Goal: Navigation & Orientation: Understand site structure

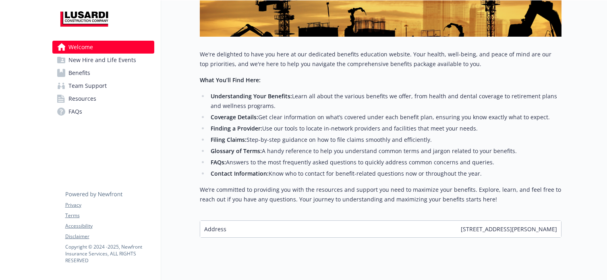
scroll to position [171, 0]
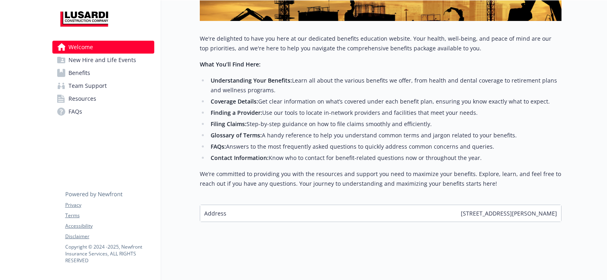
click at [126, 60] on span "New Hire and Life Events" at bounding box center [102, 60] width 68 height 13
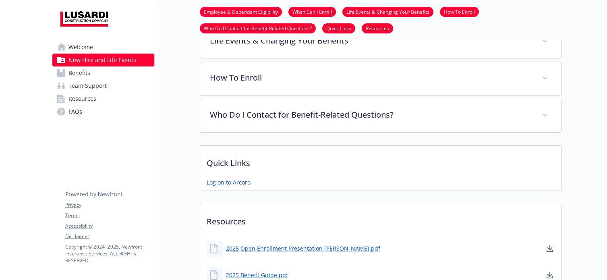
scroll to position [233, 0]
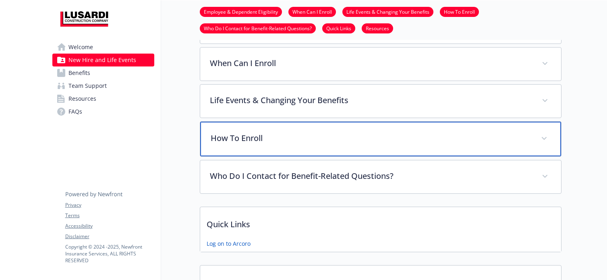
click at [262, 136] on p "How To Enroll" at bounding box center [371, 138] width 321 height 12
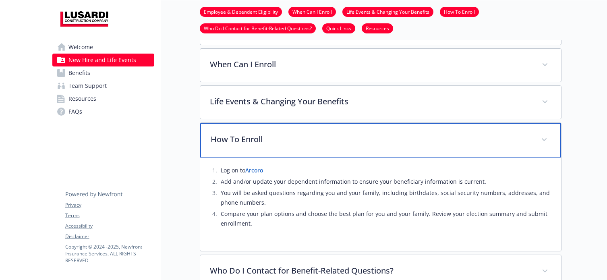
click at [262, 136] on p "How To Enroll" at bounding box center [371, 139] width 321 height 12
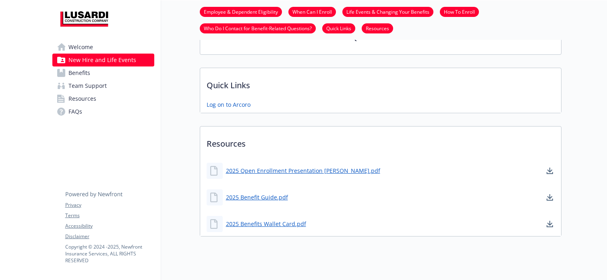
scroll to position [386, 0]
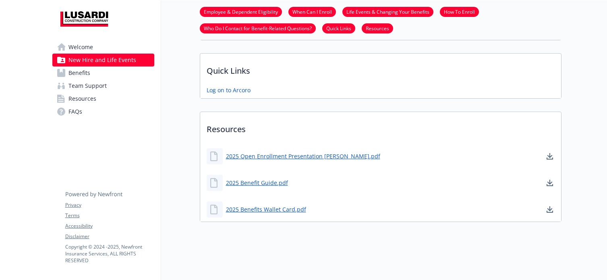
click at [94, 73] on link "Benefits" at bounding box center [103, 72] width 102 height 13
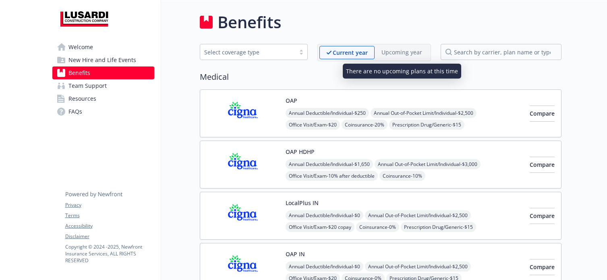
click at [403, 53] on p "Upcoming year" at bounding box center [401, 52] width 41 height 8
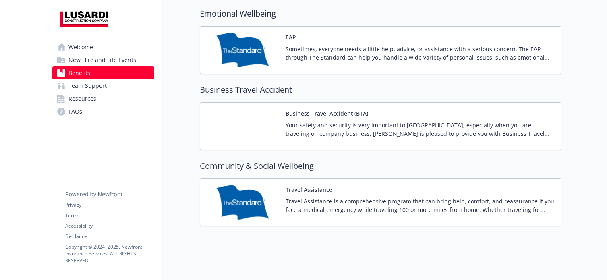
scroll to position [1138, 0]
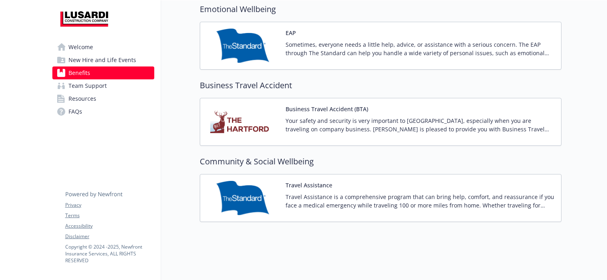
click at [76, 86] on span "Team Support" at bounding box center [87, 85] width 38 height 13
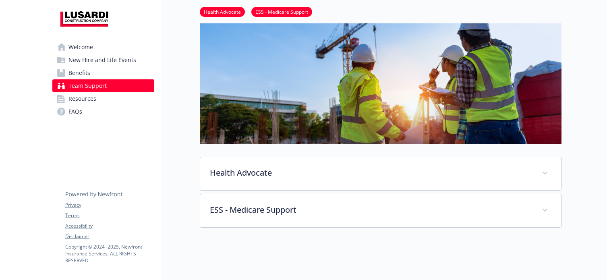
scroll to position [81, 0]
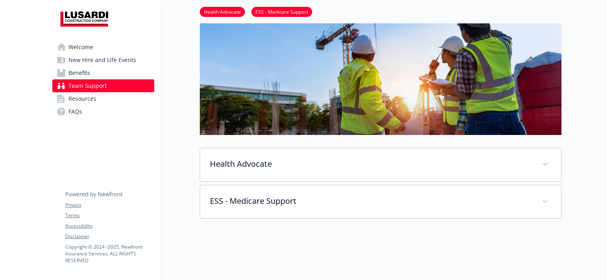
click at [101, 99] on link "Resources" at bounding box center [103, 98] width 102 height 13
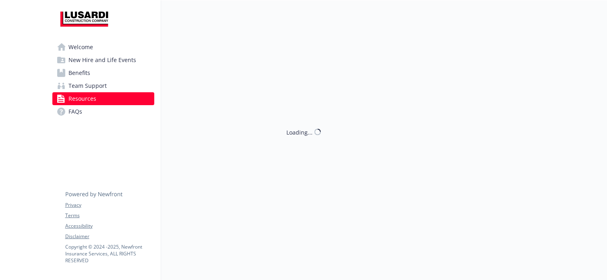
scroll to position [81, 0]
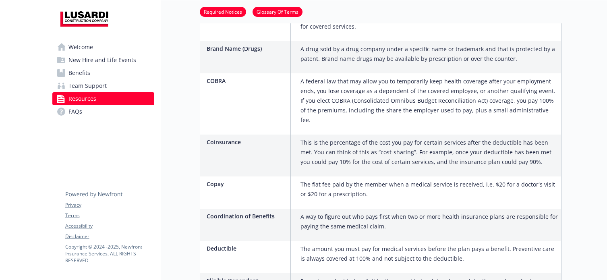
click at [110, 112] on link "FAQs" at bounding box center [103, 111] width 102 height 13
